Goal: Book appointment/travel/reservation

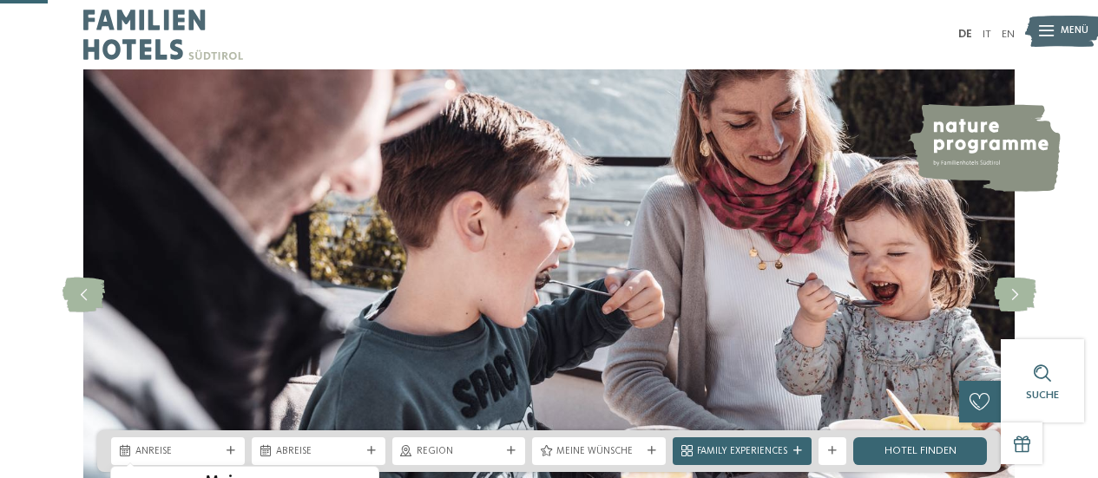
click at [364, 477] on icon at bounding box center [363, 487] width 12 height 12
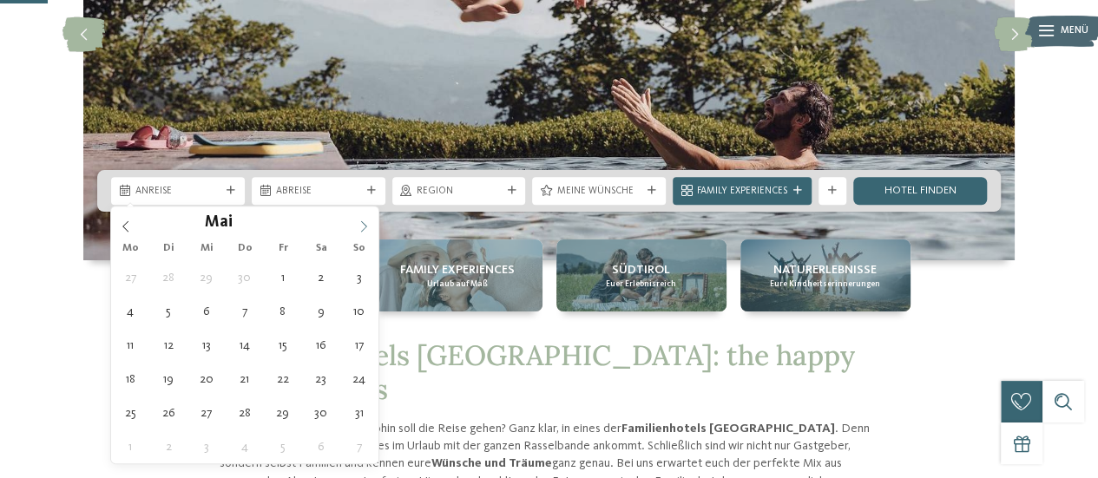
click at [359, 225] on icon at bounding box center [363, 226] width 12 height 12
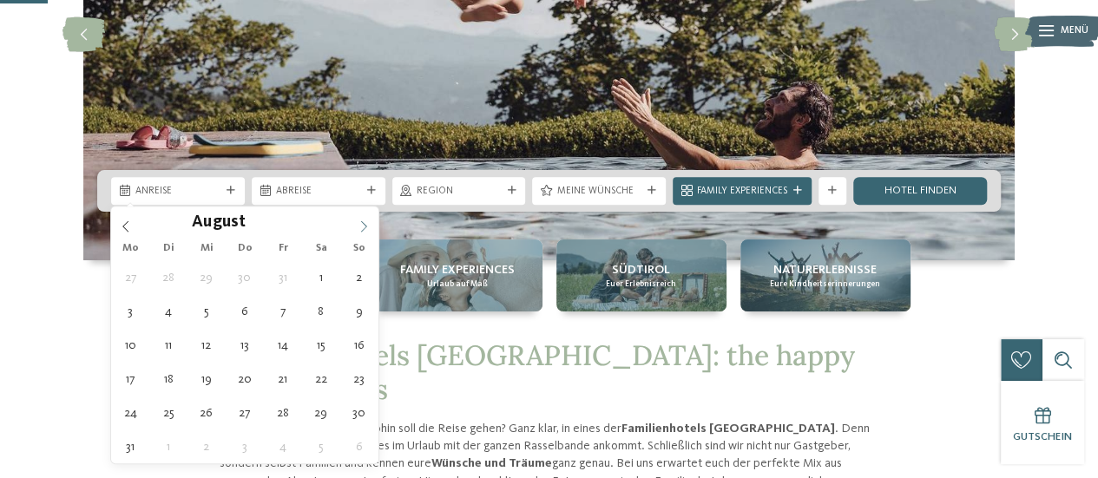
click at [363, 225] on icon at bounding box center [363, 226] width 12 height 12
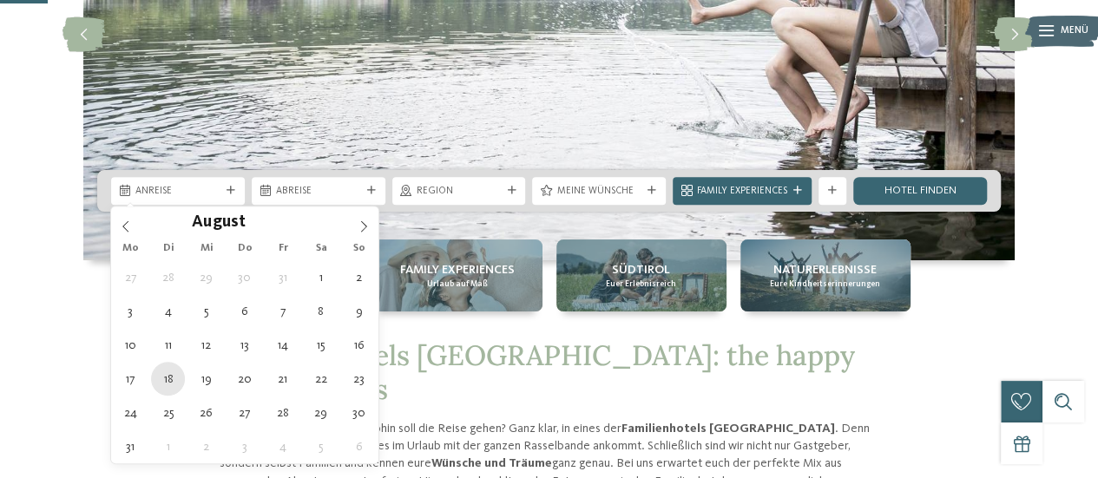
type div "[DATE]"
type input "****"
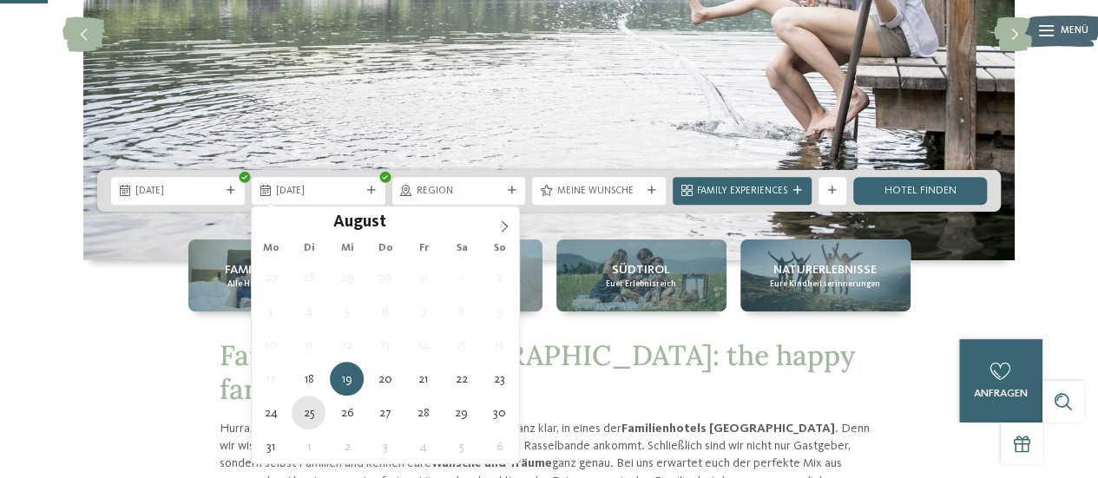
type div "[DATE]"
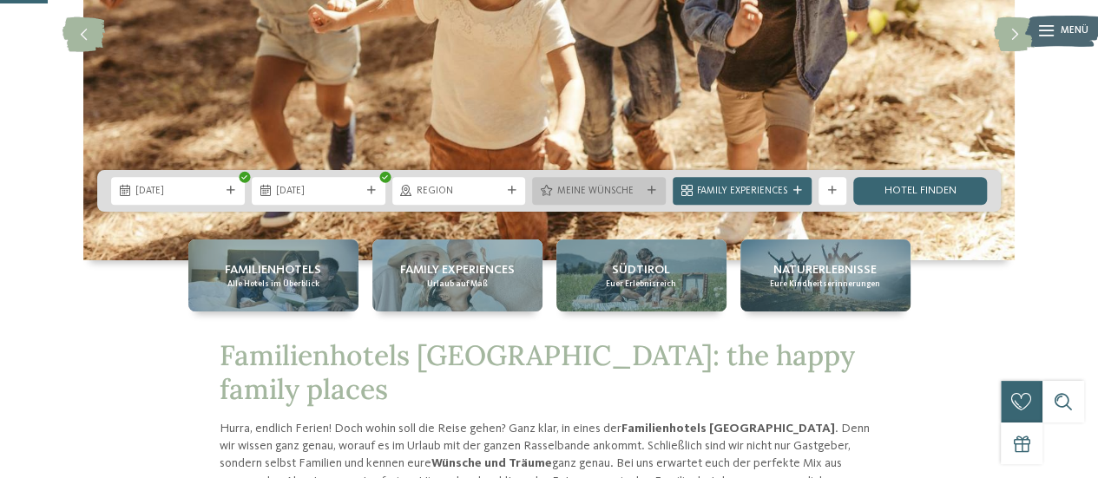
click at [588, 192] on span "Meine Wünsche" at bounding box center [598, 192] width 85 height 14
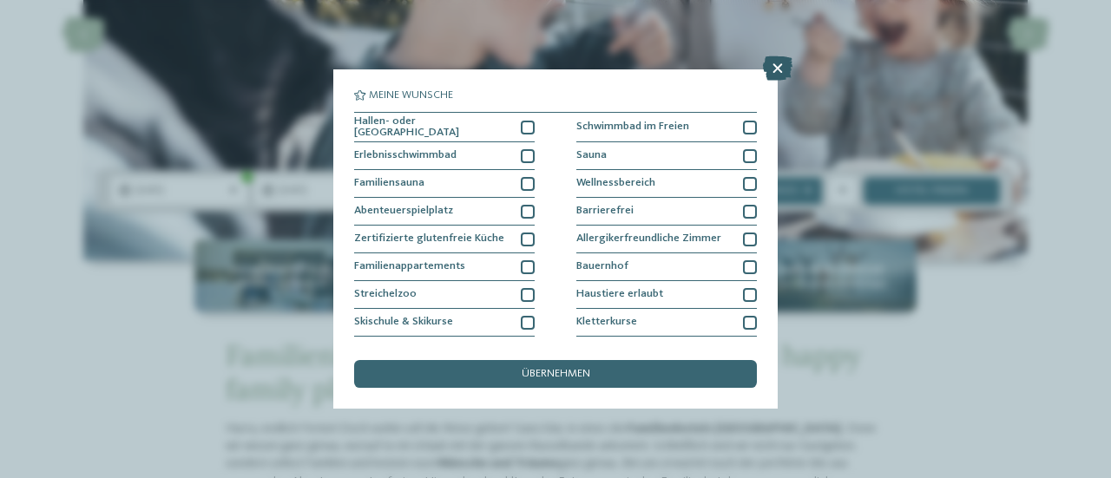
click at [775, 70] on icon at bounding box center [778, 68] width 30 height 24
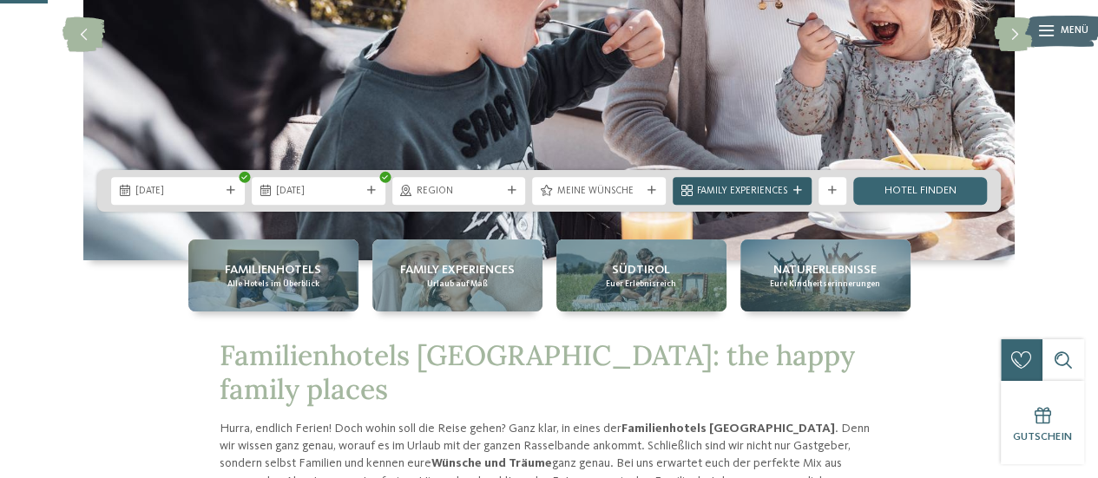
click at [727, 189] on span "Family Experiences" at bounding box center [742, 192] width 90 height 14
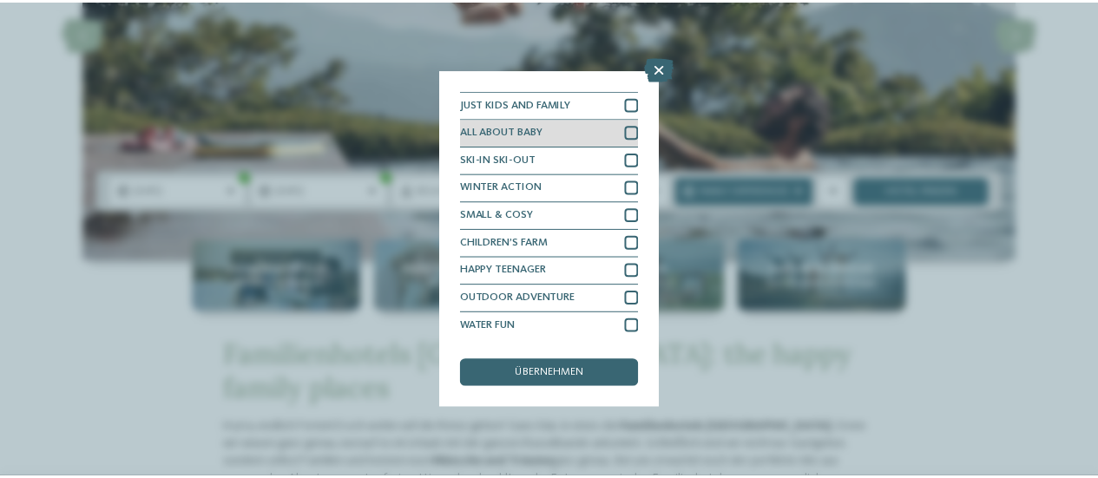
scroll to position [50, 0]
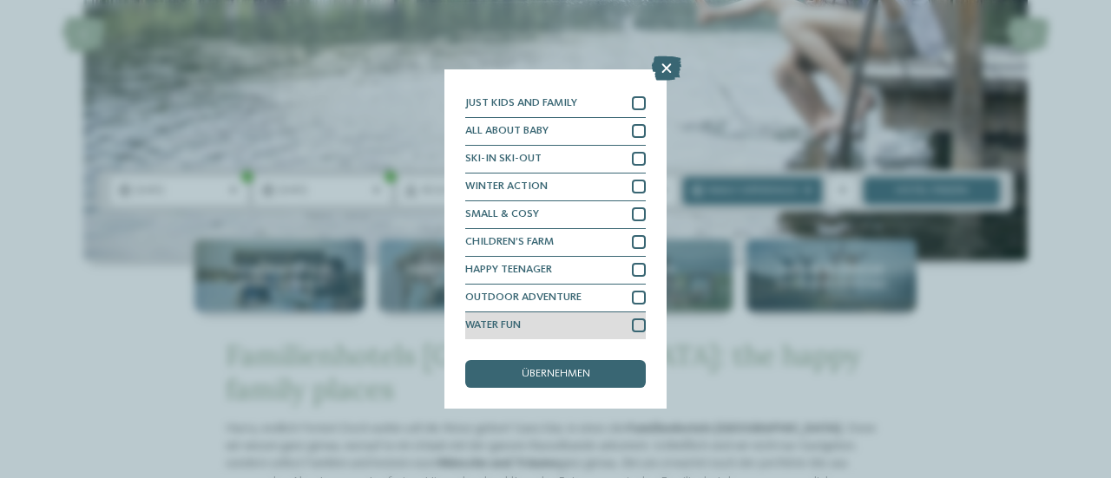
click at [632, 325] on div at bounding box center [639, 325] width 14 height 14
click at [563, 372] on span "übernehmen" at bounding box center [555, 374] width 69 height 11
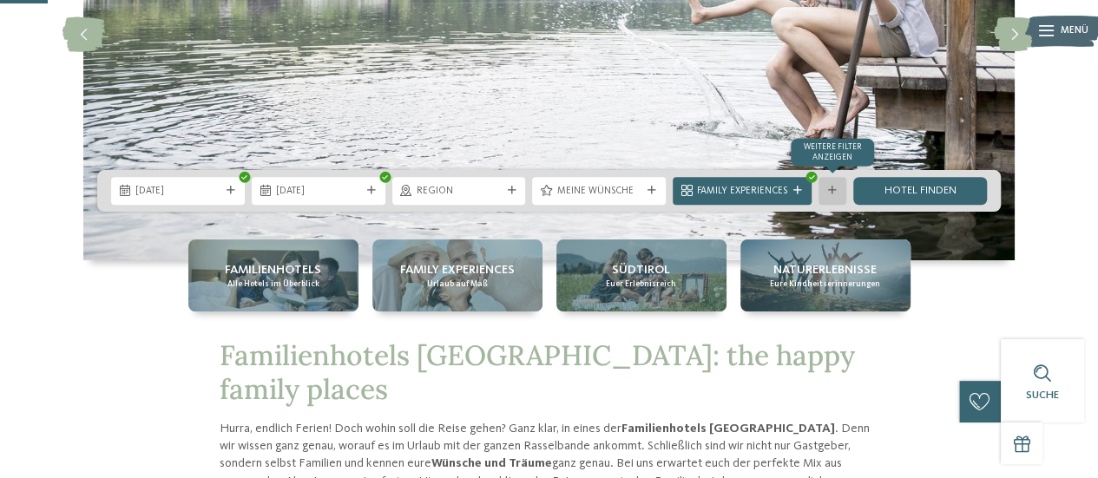
click at [828, 195] on div "Weitere Filter anzeigen" at bounding box center [832, 191] width 28 height 28
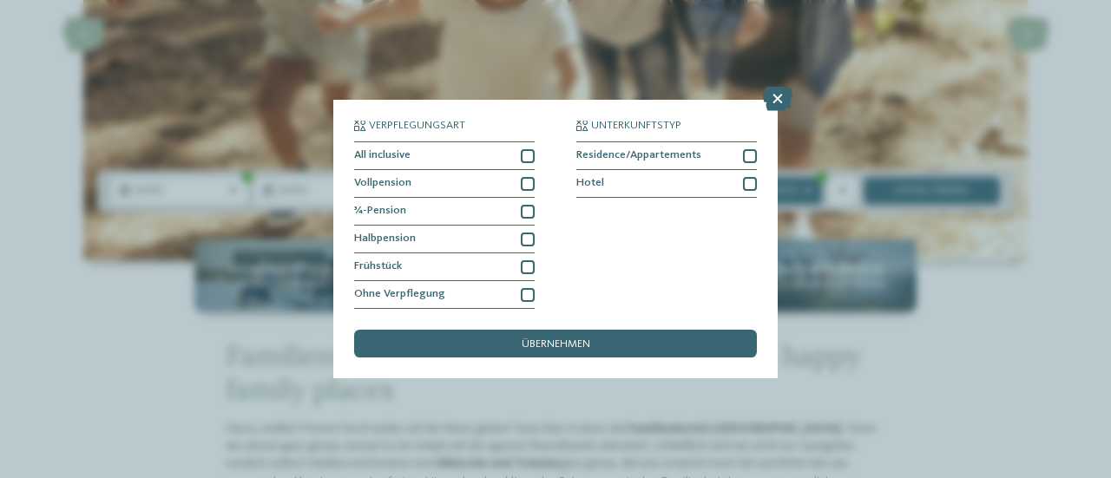
click at [534, 266] on div "Verpflegungsart All inclusive Vollpension ¾-Pension" at bounding box center [555, 215] width 403 height 189
click at [526, 268] on div at bounding box center [528, 267] width 14 height 14
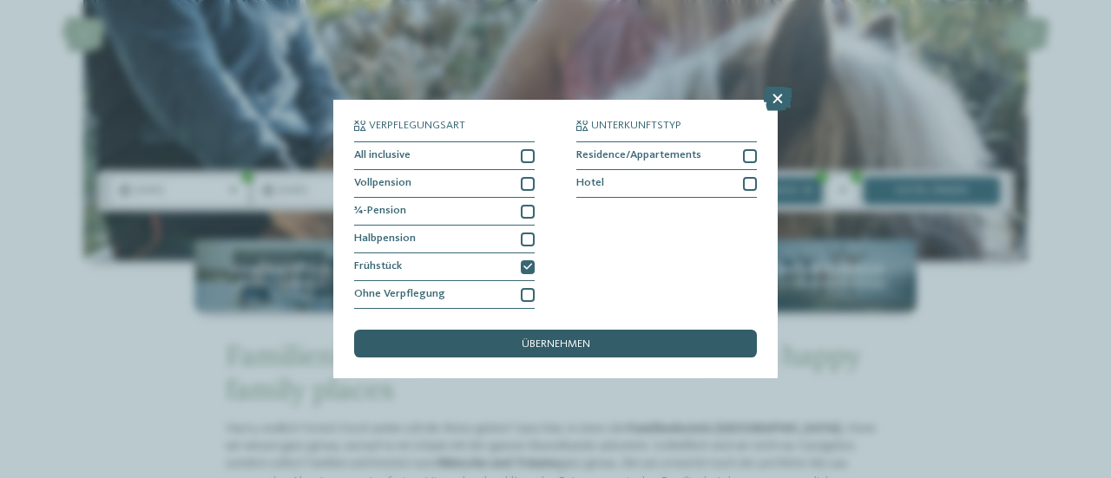
click at [570, 344] on span "übernehmen" at bounding box center [555, 344] width 69 height 11
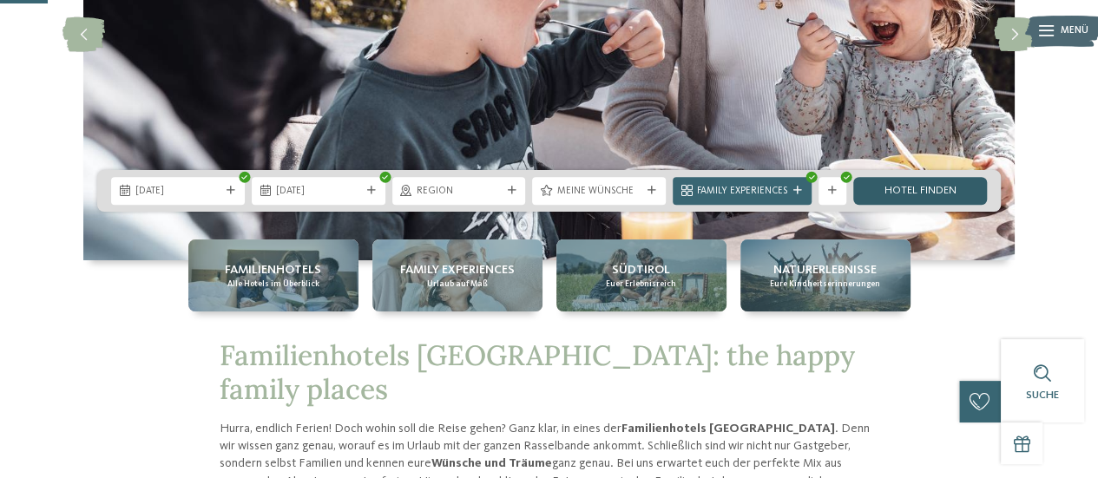
click at [907, 191] on link "Hotel finden" at bounding box center [920, 191] width 134 height 28
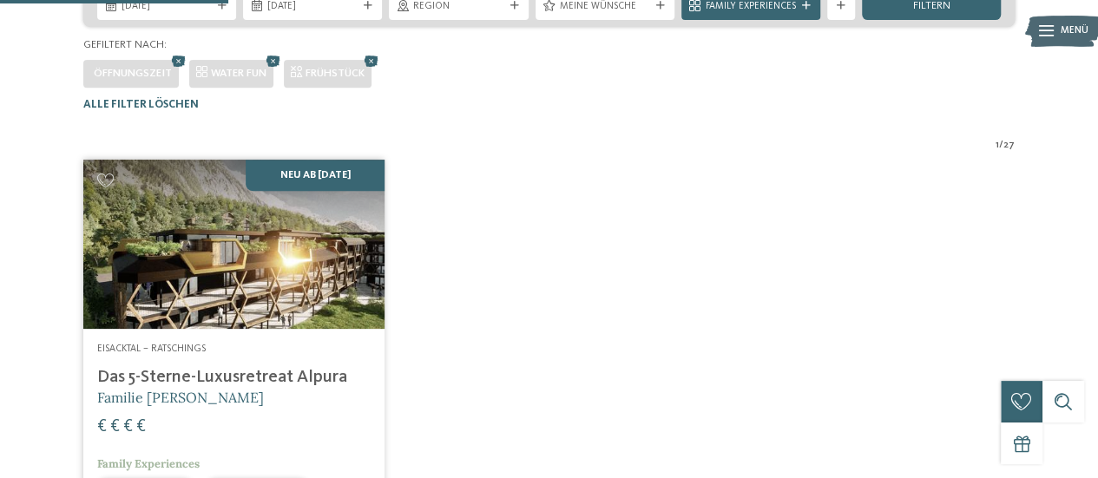
scroll to position [255, 0]
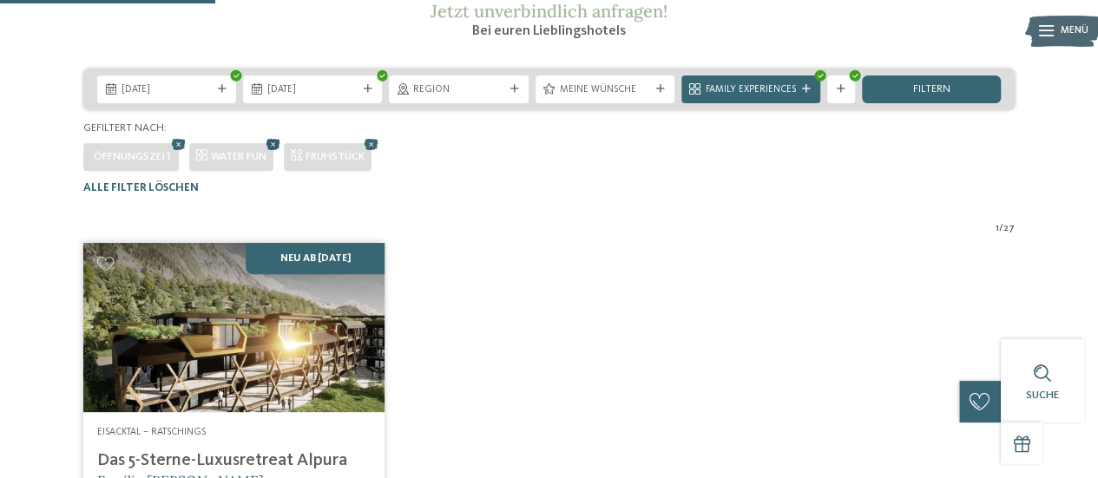
click at [272, 154] on icon at bounding box center [273, 144] width 21 height 18
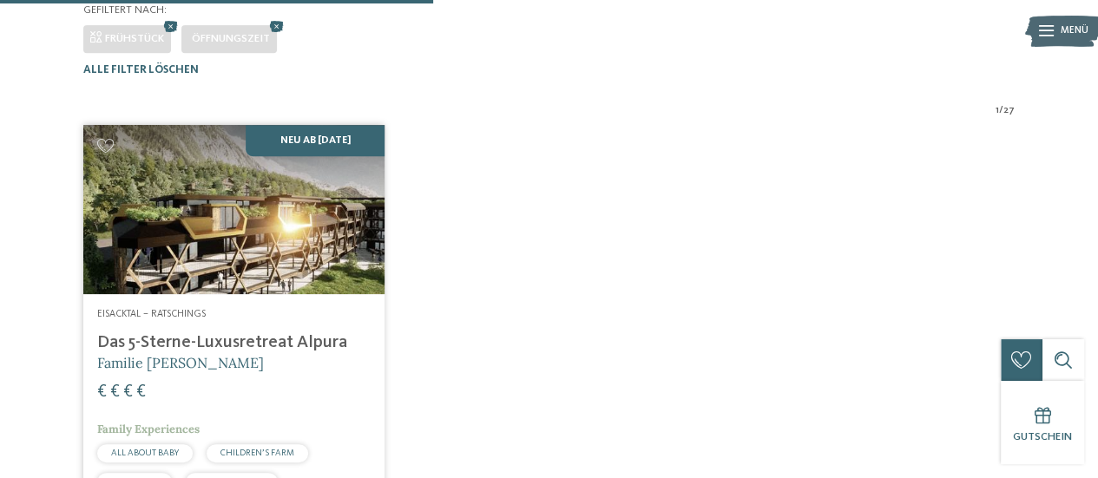
scroll to position [168, 0]
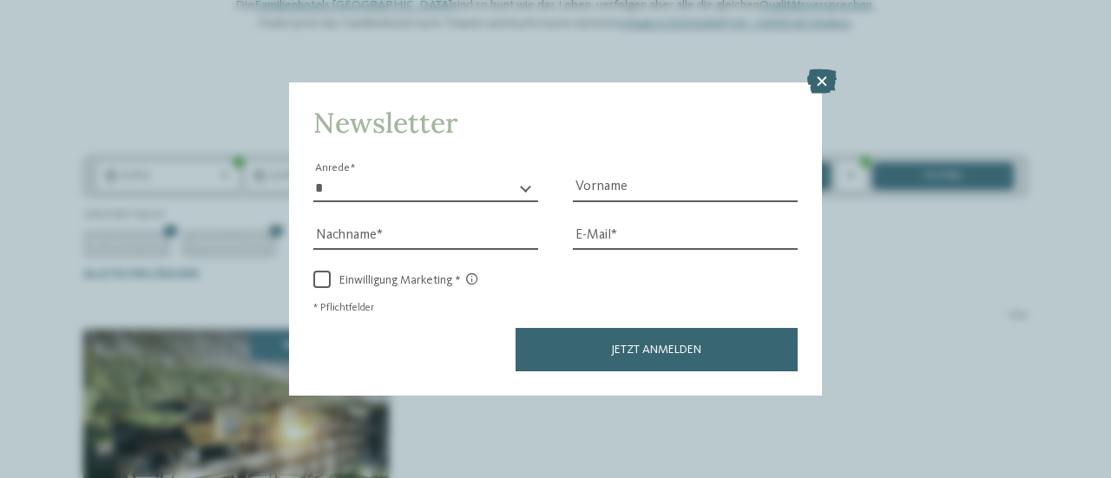
click at [813, 82] on icon at bounding box center [822, 81] width 30 height 24
